Goal: Check status

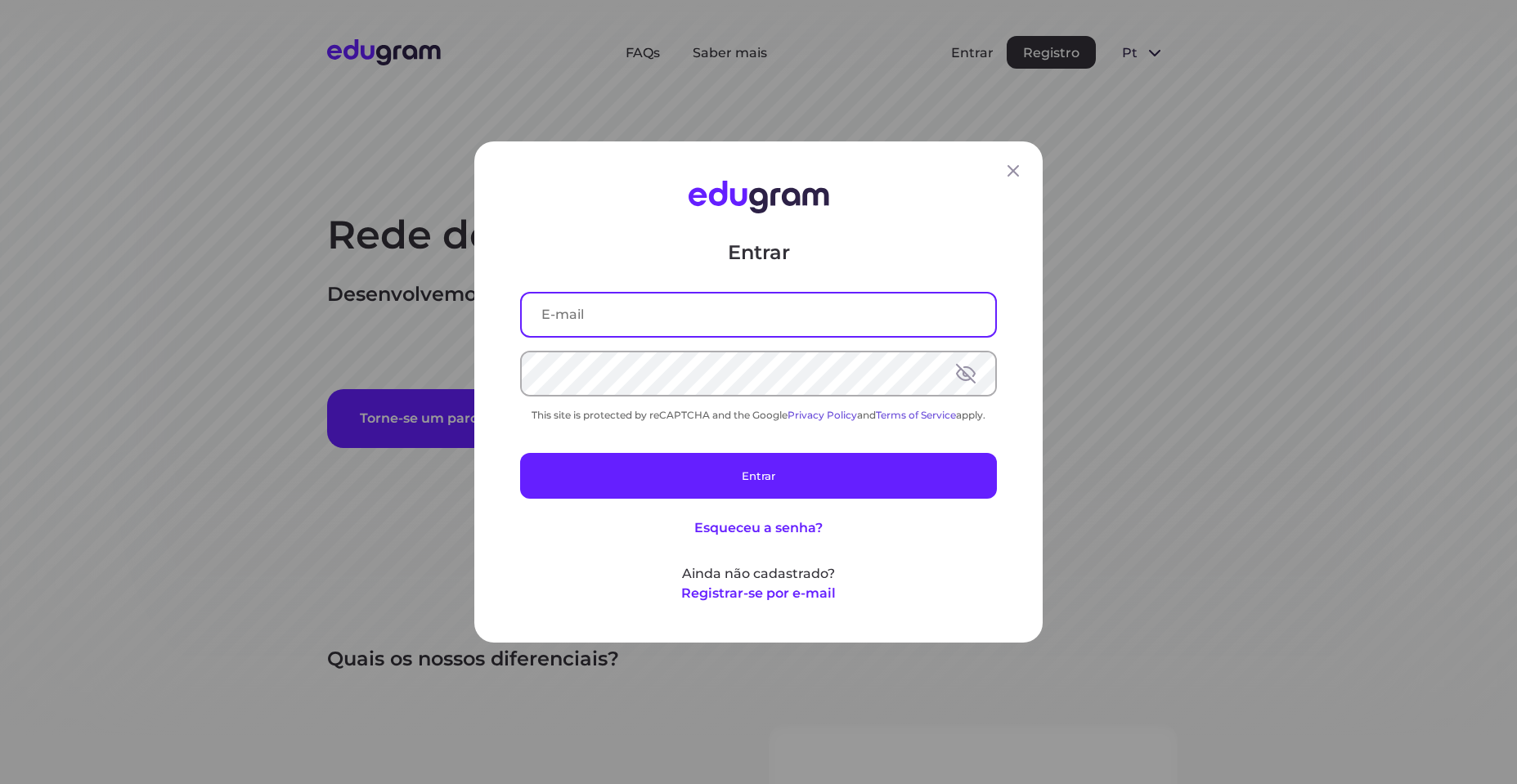
click at [604, 306] on input "text" at bounding box center [758, 314] width 473 height 42
type input "andre.a.gazola@gmail.com"
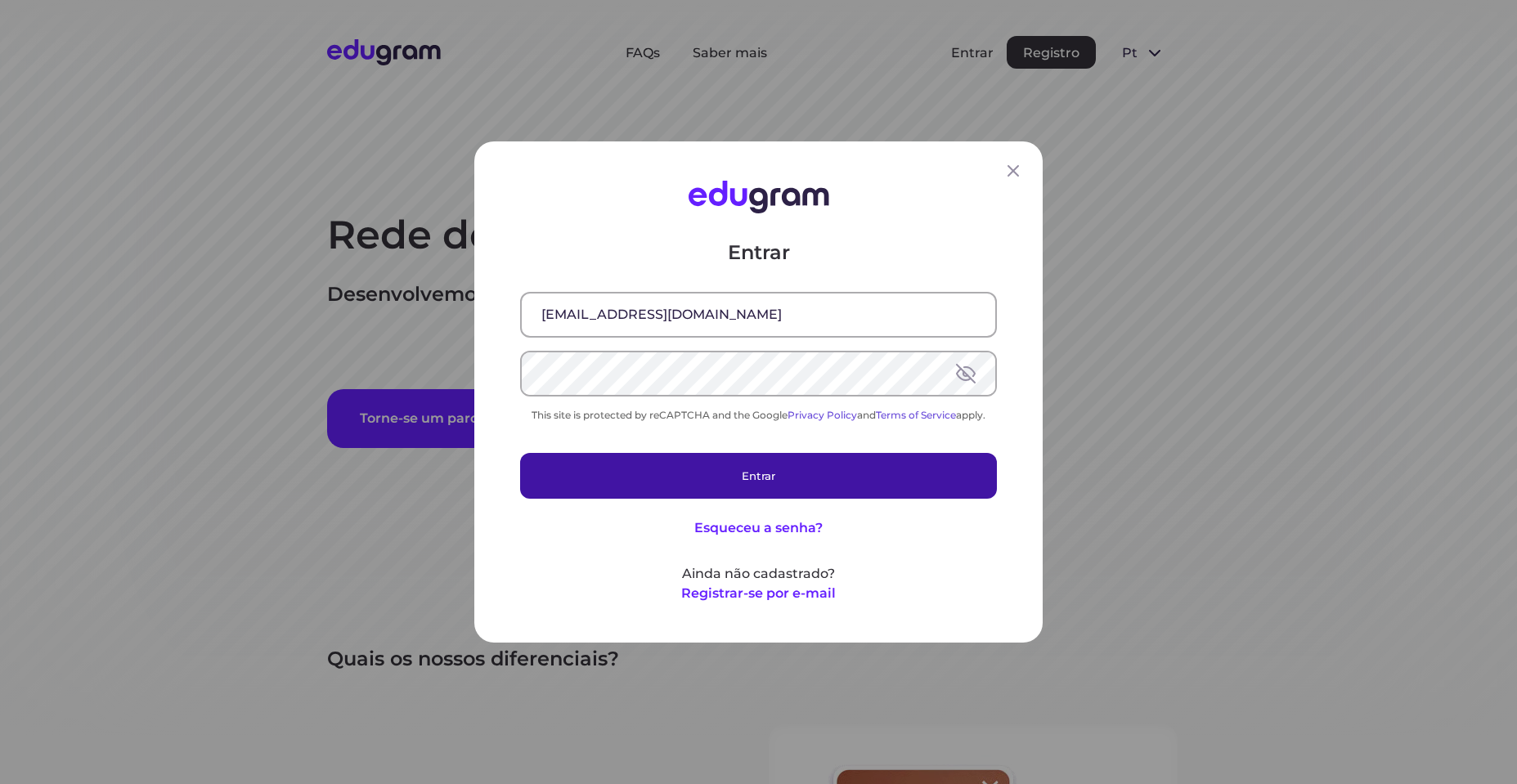
click at [603, 470] on button "Entrar" at bounding box center [758, 476] width 477 height 46
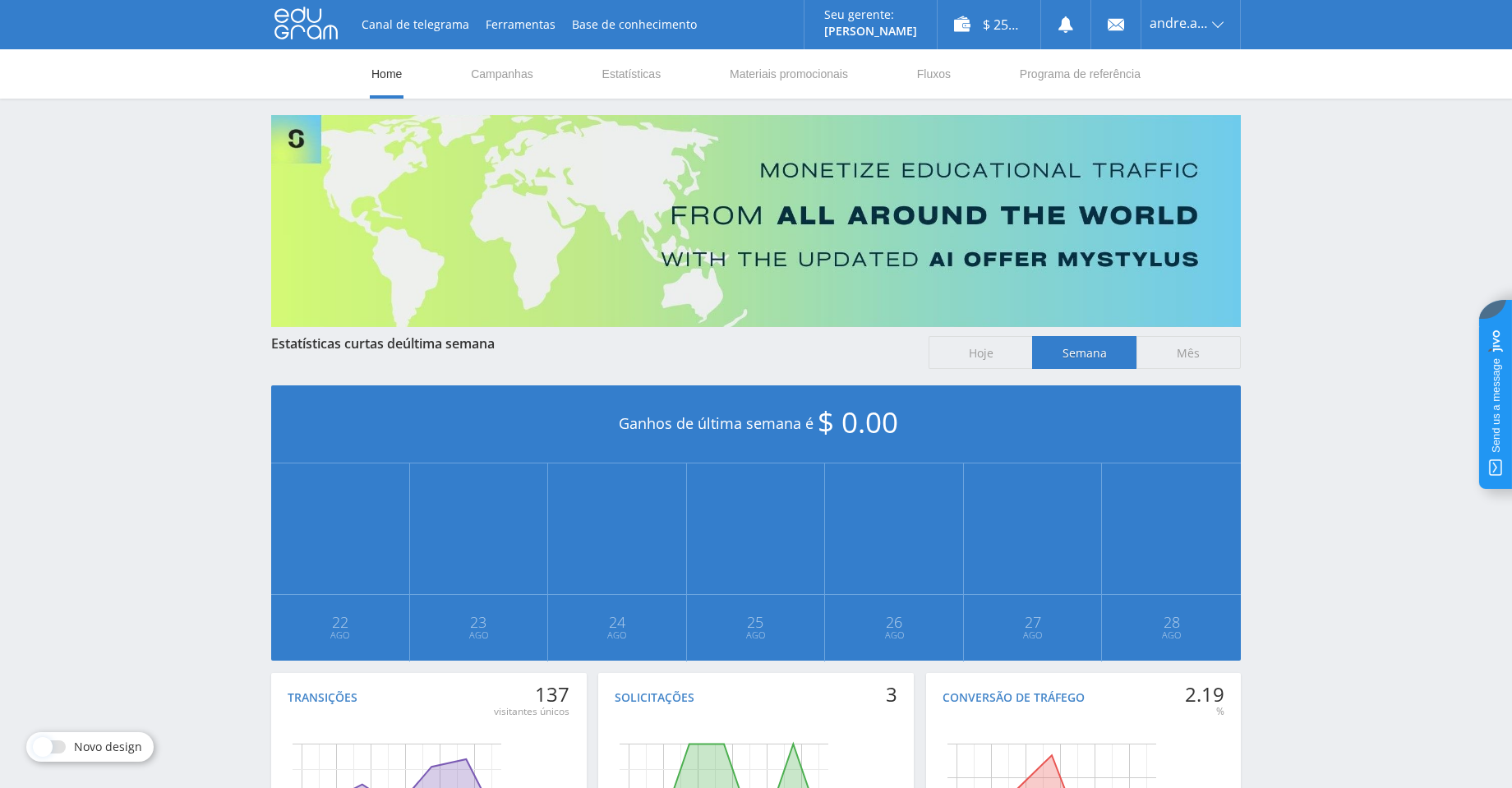
click at [582, 70] on nav "Home Campanhas Estatísticas Materiais promocionais Fluxos Programa de referência" at bounding box center [756, 73] width 772 height 49
click at [609, 74] on link "Estatísticas" at bounding box center [632, 73] width 63 height 49
